Goal: Transaction & Acquisition: Download file/media

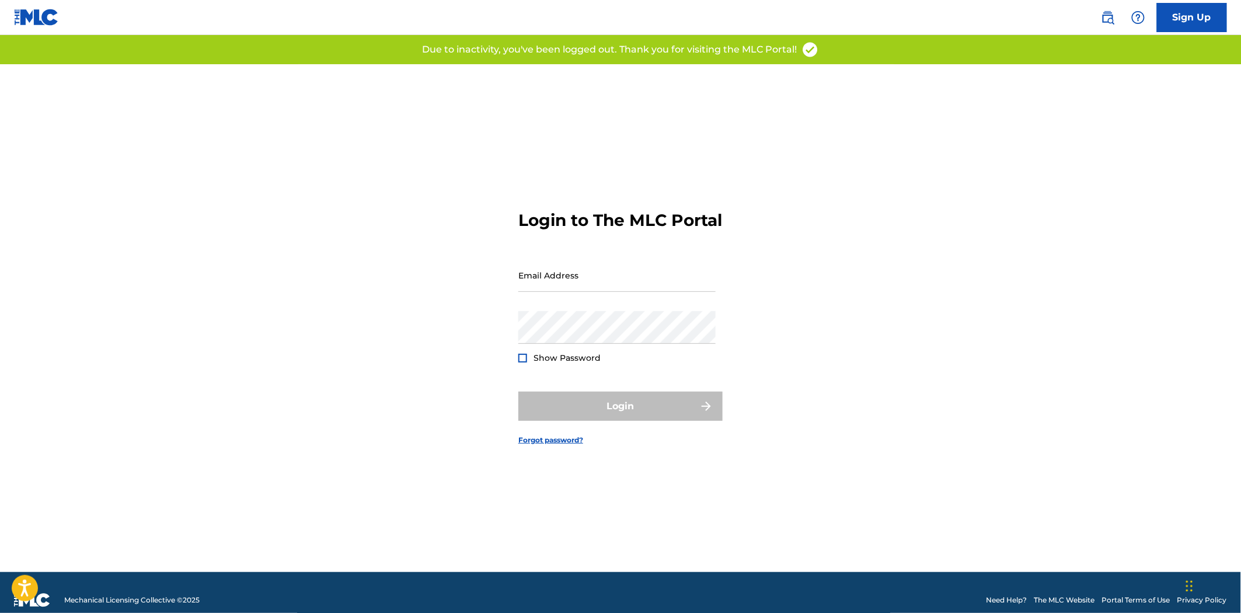
type input "[EMAIL_ADDRESS][DOMAIN_NAME]"
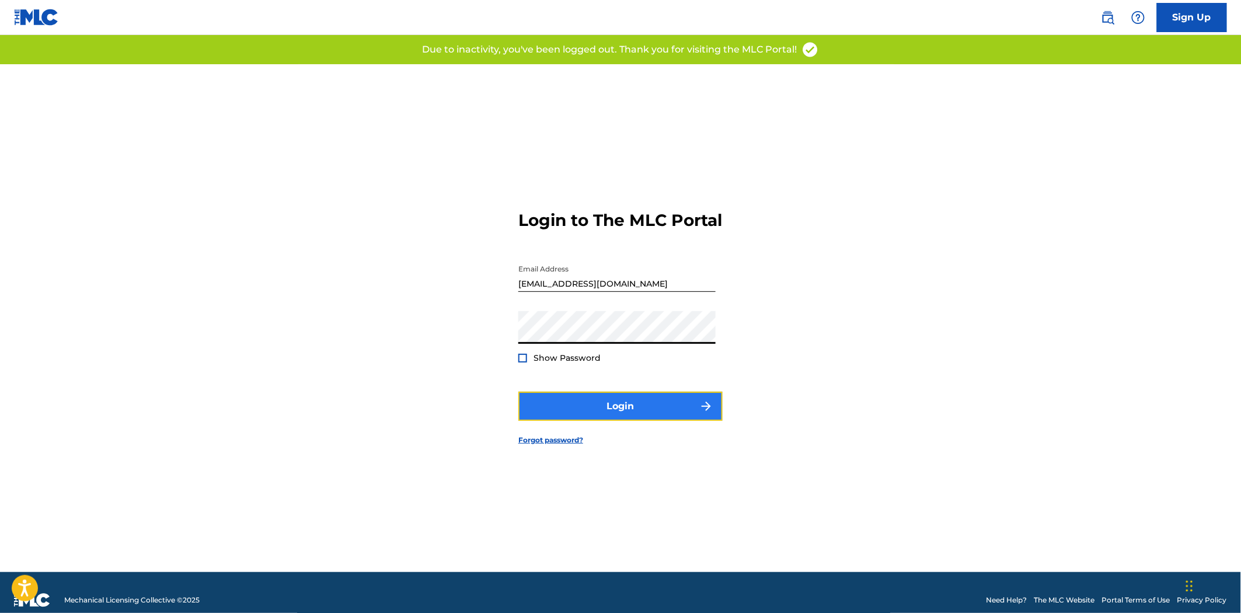
click at [631, 417] on button "Login" at bounding box center [620, 406] width 204 height 29
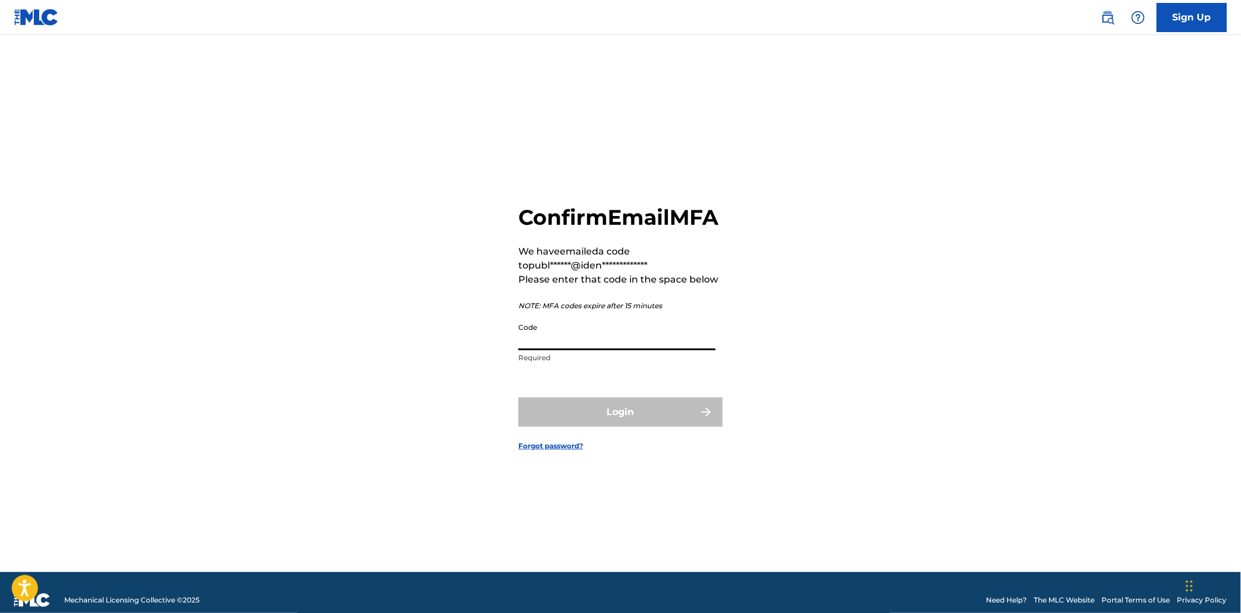
click at [579, 350] on input "Code" at bounding box center [616, 333] width 197 height 33
paste input "305583"
type input "305583"
click at [591, 418] on button "Login" at bounding box center [620, 411] width 204 height 29
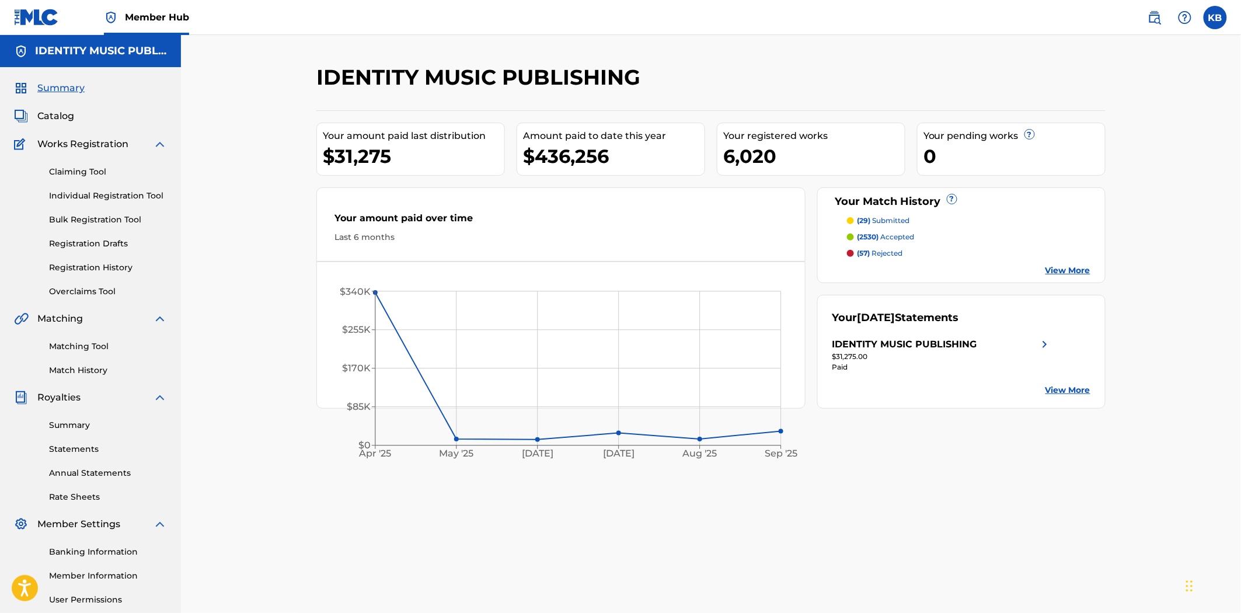
click at [1062, 271] on link "View More" at bounding box center [1067, 270] width 45 height 12
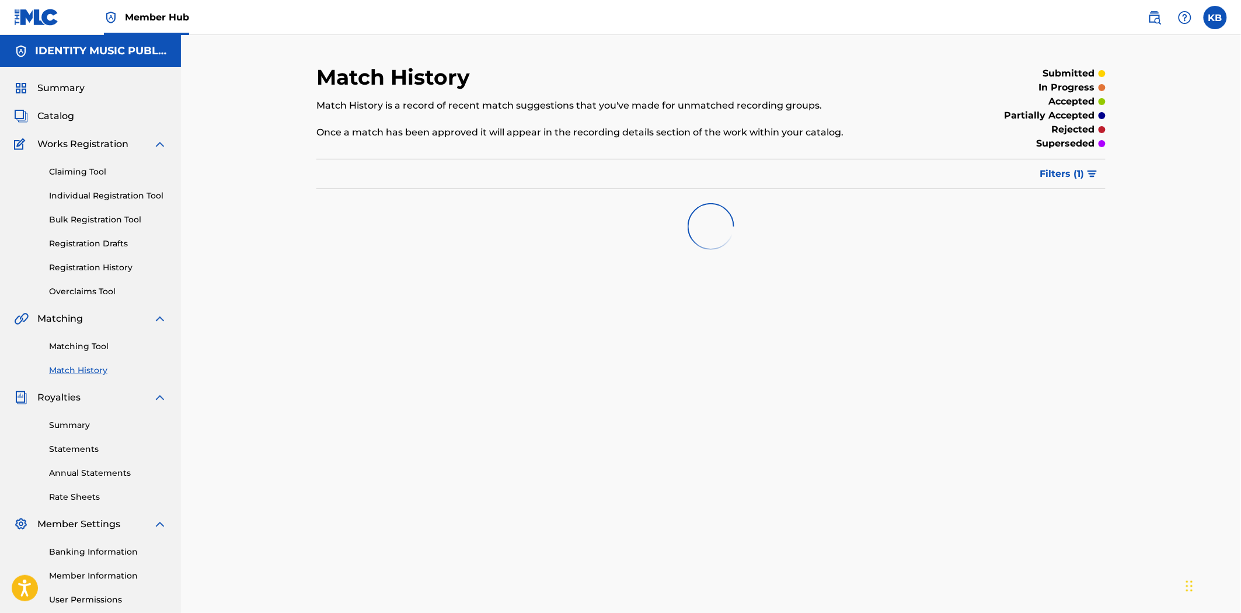
click at [593, 265] on div "Match History Match History is a record of recent match suggestions that you've…" at bounding box center [710, 365] width 817 height 603
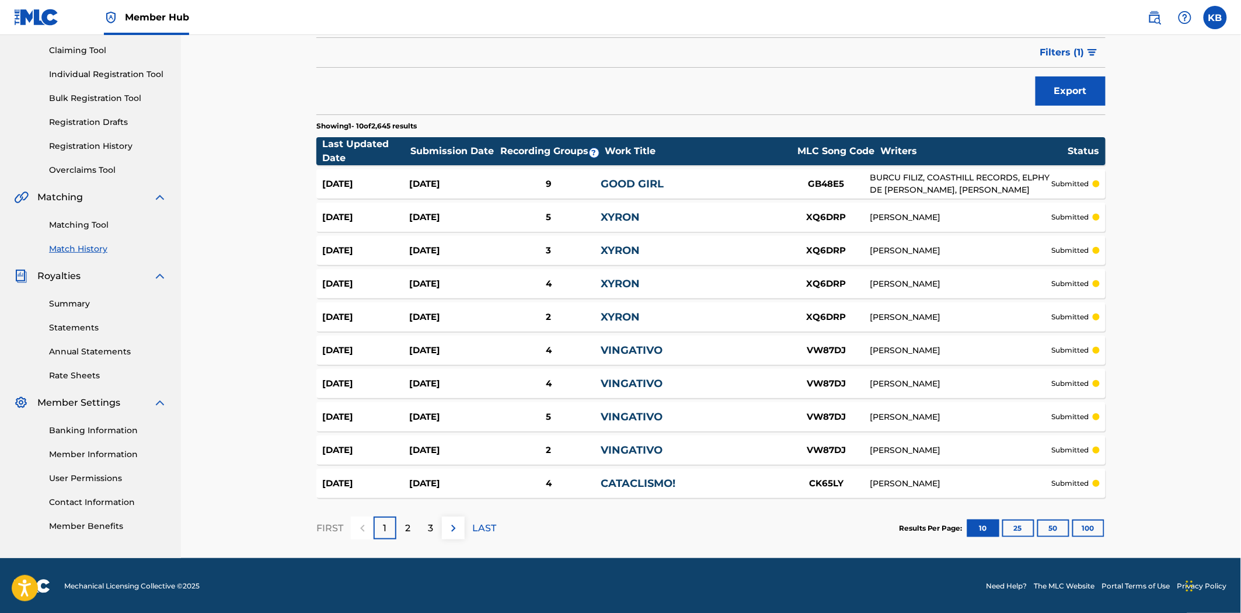
scroll to position [123, 0]
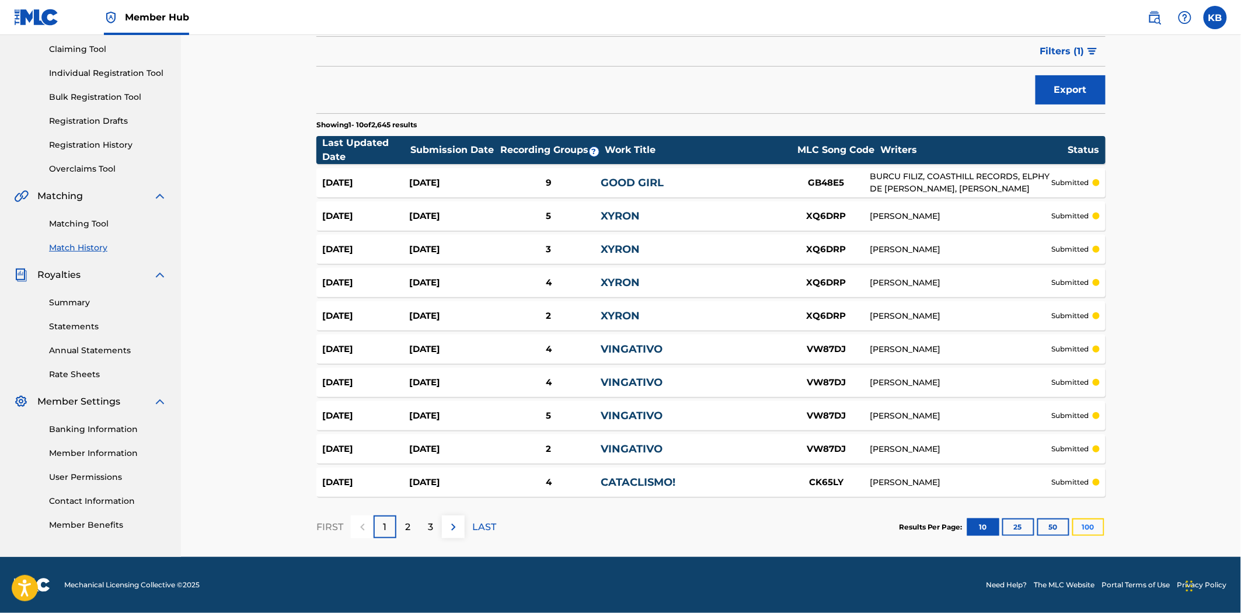
click at [1076, 528] on button "100" at bounding box center [1088, 527] width 32 height 18
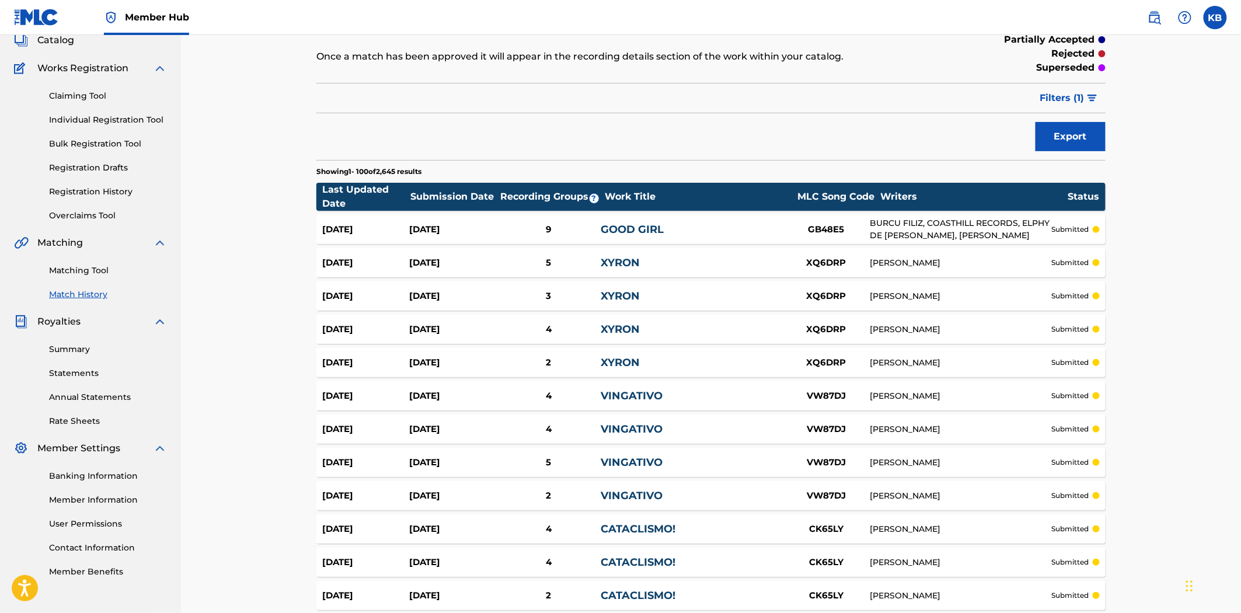
scroll to position [0, 0]
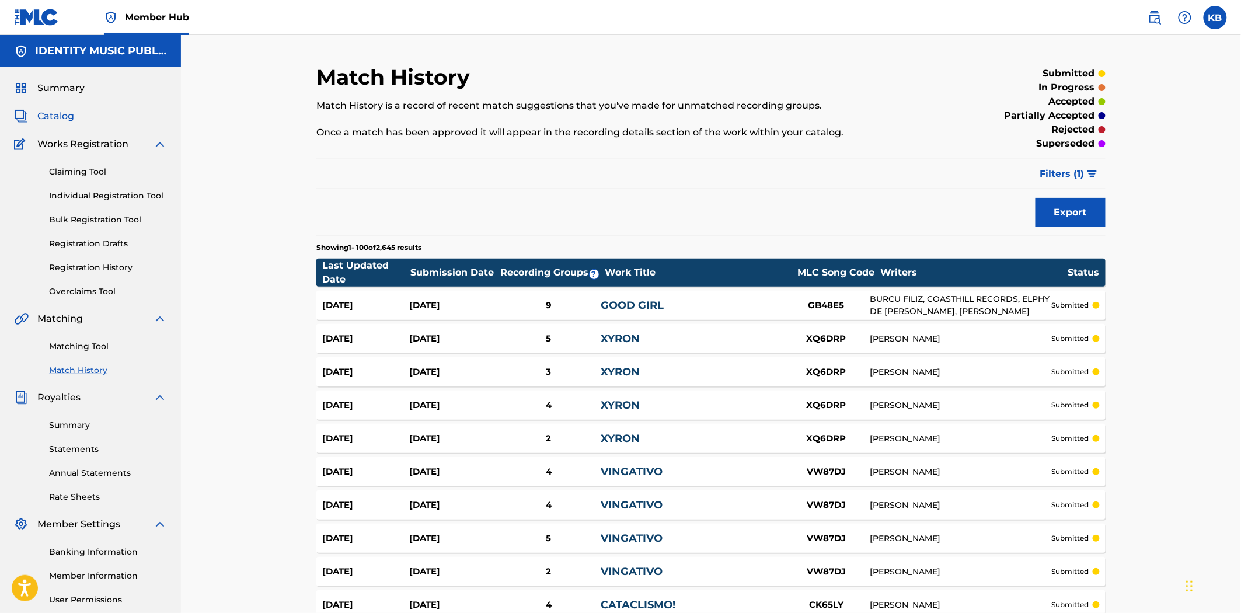
click at [36, 120] on link "Catalog" at bounding box center [44, 116] width 60 height 14
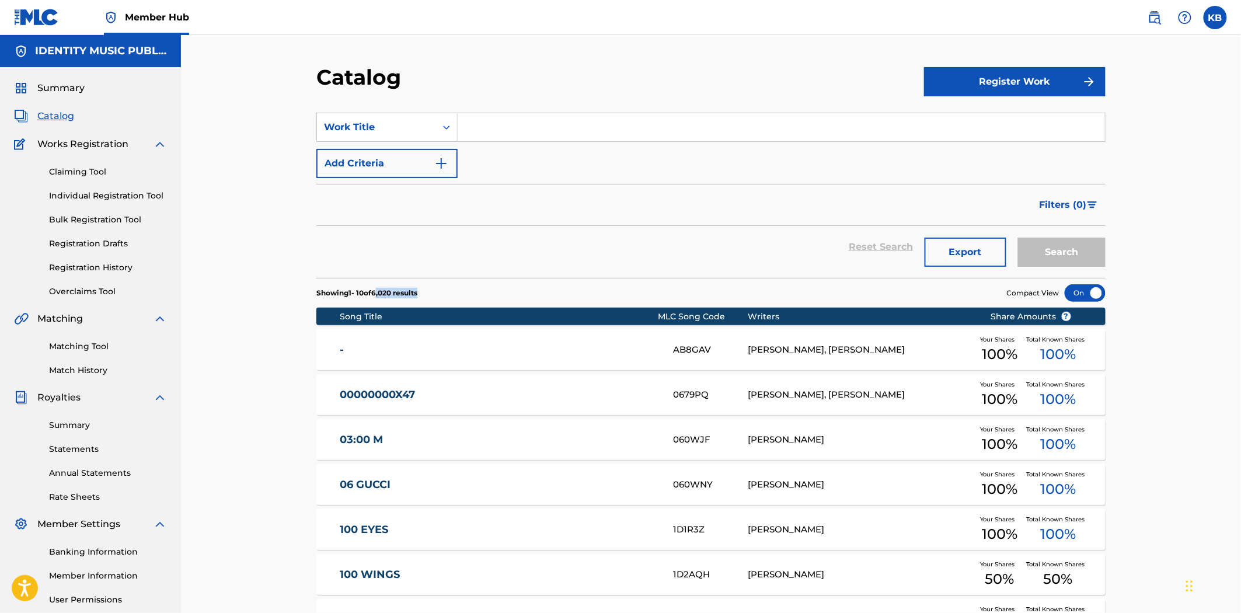
drag, startPoint x: 438, startPoint y: 296, endPoint x: 383, endPoint y: 299, distance: 54.4
click at [383, 299] on section "Showing 1 - 10 of 6,020 results Compact View" at bounding box center [710, 290] width 789 height 24
click at [613, 278] on section "Showing 1 - 10 of 6,020 results Compact View" at bounding box center [710, 290] width 789 height 24
drag, startPoint x: 940, startPoint y: 254, endPoint x: 535, endPoint y: 269, distance: 404.7
click at [535, 269] on div "Reset Search Export Search" at bounding box center [710, 252] width 789 height 52
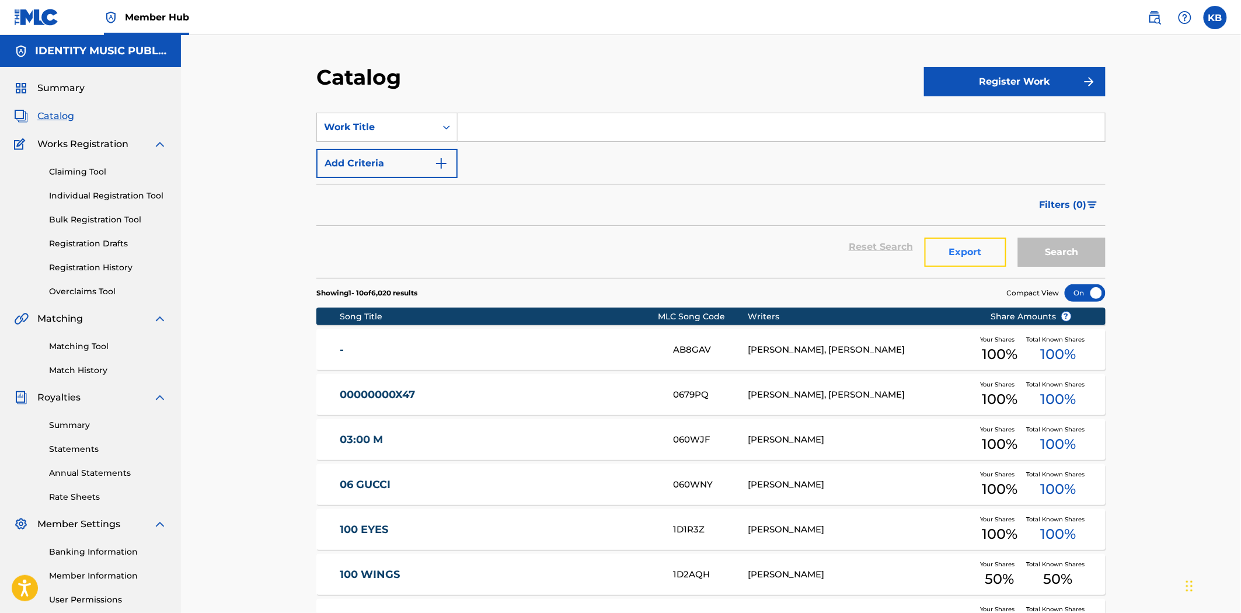
click at [979, 252] on button "Export" at bounding box center [965, 252] width 82 height 29
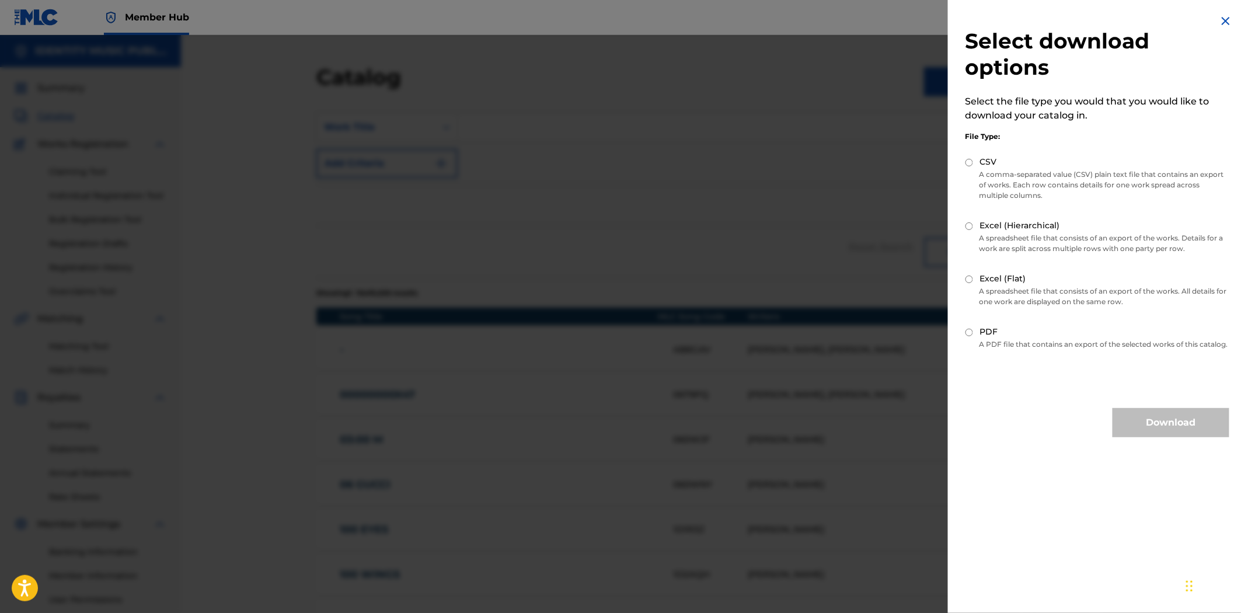
drag, startPoint x: 982, startPoint y: 170, endPoint x: 1049, endPoint y: 248, distance: 102.6
click at [982, 170] on p "A comma-separated value (CSV) plain text file that contains an export of works.…" at bounding box center [1097, 185] width 264 height 32
click at [965, 159] on input "CSV" at bounding box center [969, 163] width 8 height 8
radio input "true"
click at [1132, 437] on button "Download" at bounding box center [1170, 422] width 117 height 29
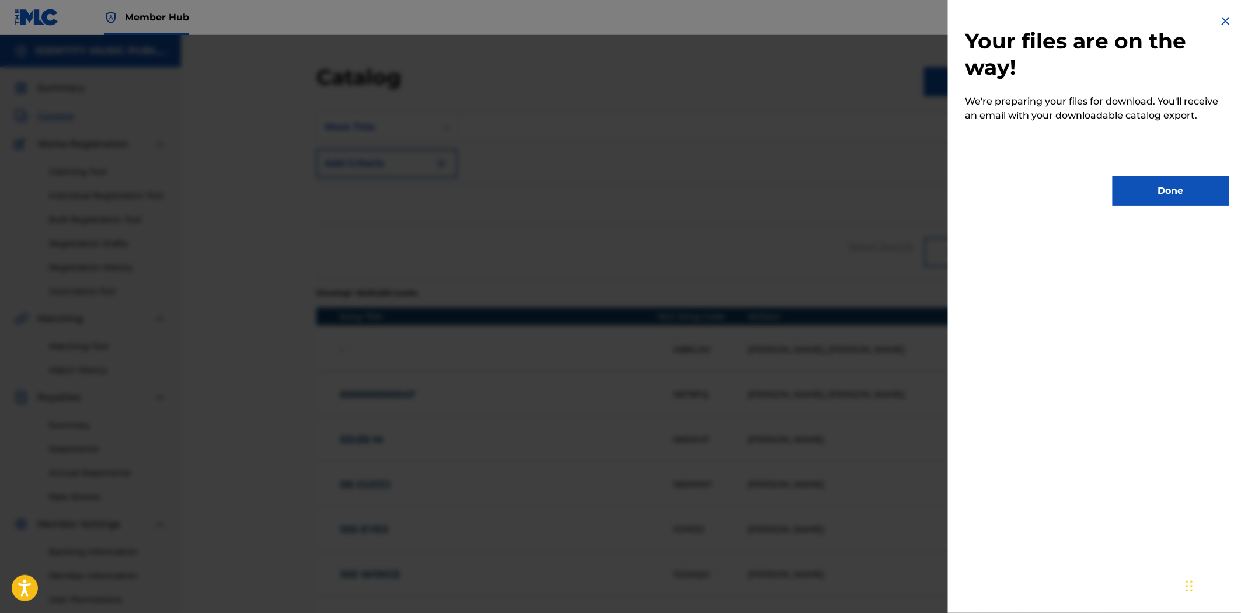
click at [664, 177] on div at bounding box center [620, 341] width 1241 height 613
